Goal: Task Accomplishment & Management: Use online tool/utility

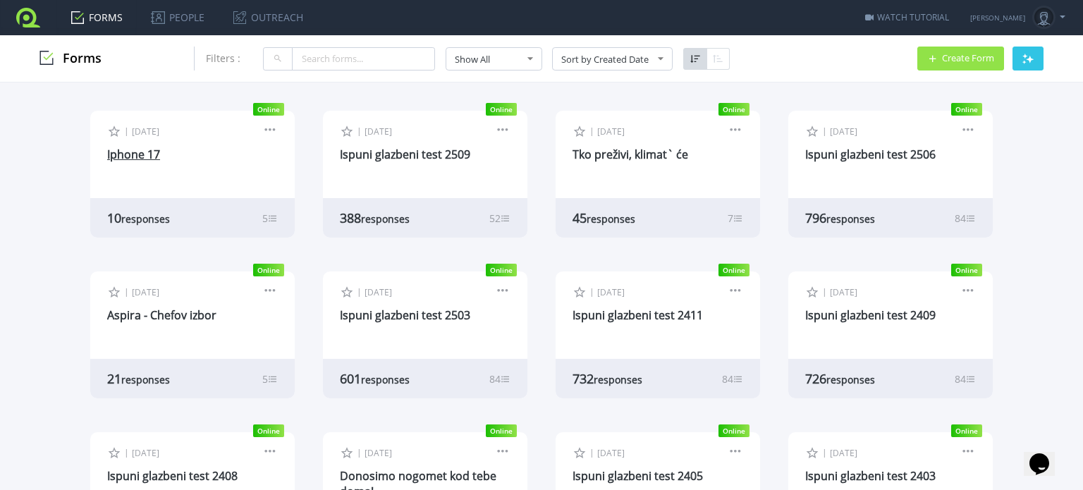
click at [138, 155] on link "Iphone 17" at bounding box center [133, 155] width 53 height 16
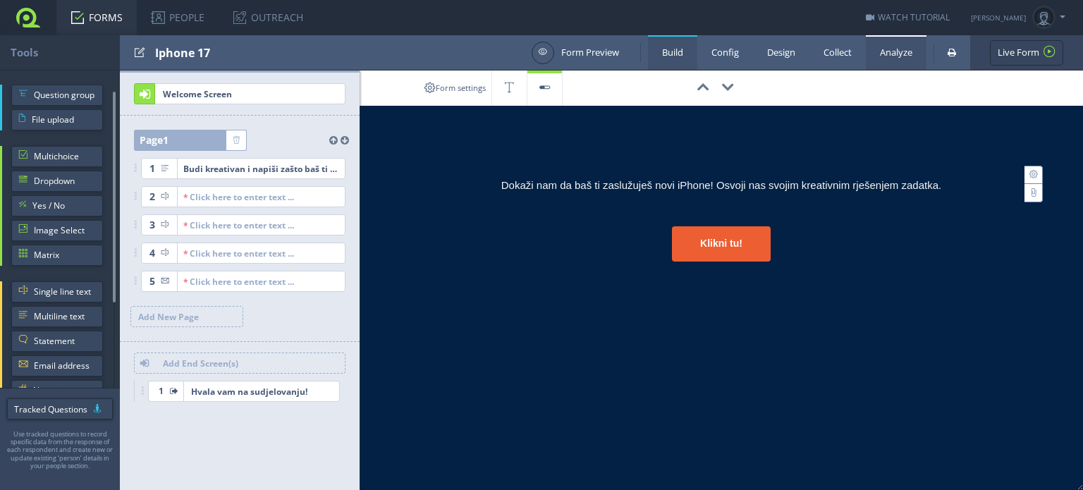
click at [883, 53] on link "Analyze" at bounding box center [896, 52] width 61 height 35
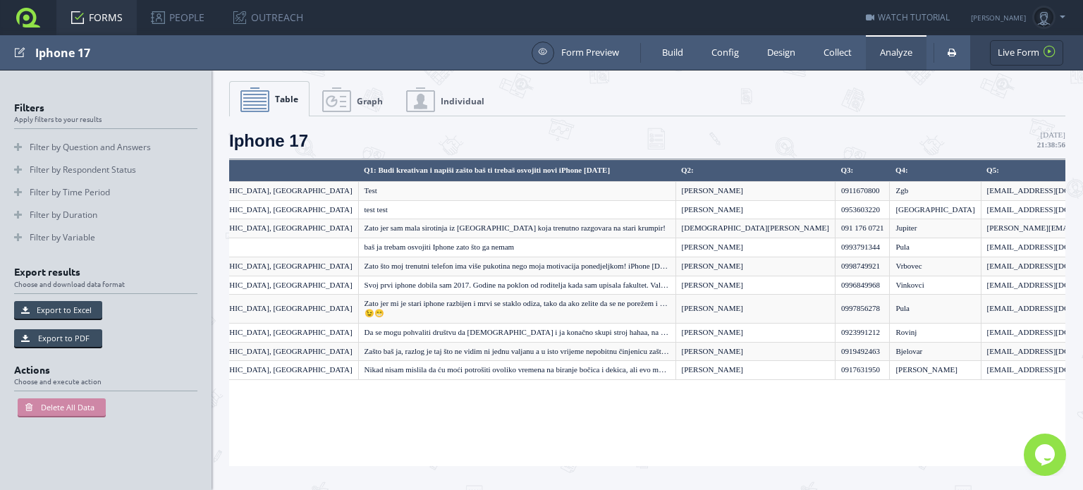
scroll to position [0, 360]
